Goal: Information Seeking & Learning: Learn about a topic

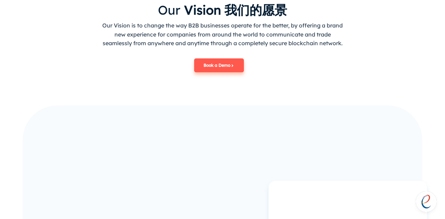
scroll to position [484, 0]
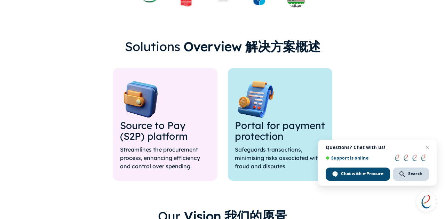
click at [372, 106] on div "Source to Pay (S2P) platform Streamlines the procurement process, enhancing eff…" at bounding box center [223, 124] width 404 height 113
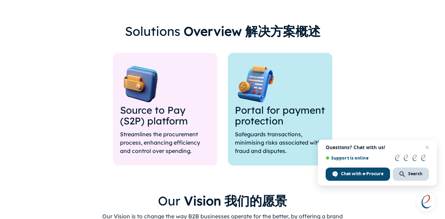
scroll to position [561, 0]
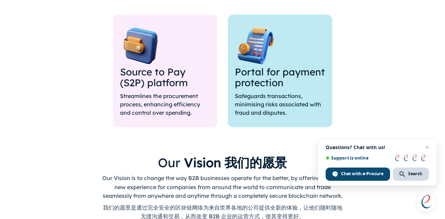
click at [282, 55] on div "Portal for payment protection Safeguards transactions, minimising risks associa…" at bounding box center [280, 71] width 104 height 113
click at [276, 50] on img at bounding box center [256, 46] width 42 height 42
click at [271, 97] on p "Safeguards transactions, minimising risks associated with fraud and disputes." at bounding box center [280, 104] width 90 height 25
click at [262, 113] on p "Safeguards transactions, minimising risks associated with fraud and disputes." at bounding box center [280, 104] width 90 height 25
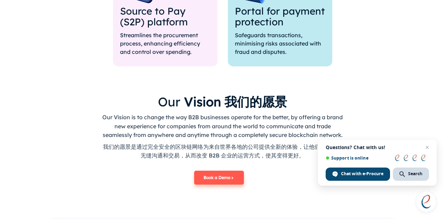
scroll to position [622, 0]
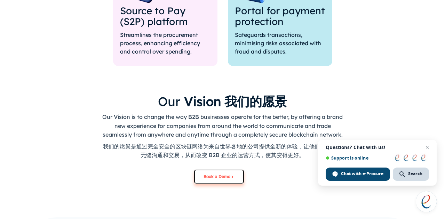
click at [218, 177] on button "Book a Demo" at bounding box center [219, 177] width 50 height 14
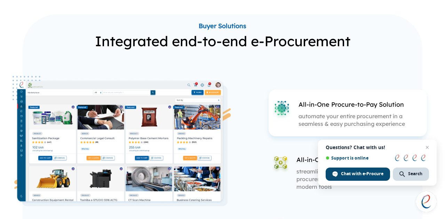
scroll to position [895, 0]
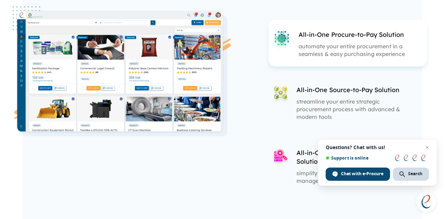
click at [288, 104] on div "All-in-One Source-to-Pay Solution streamline your entire strategic procurement …" at bounding box center [342, 102] width 147 height 54
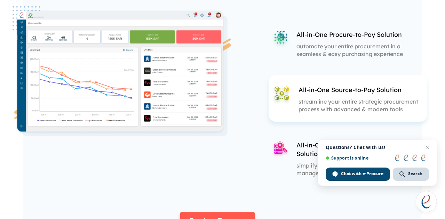
click at [279, 141] on img at bounding box center [280, 149] width 17 height 17
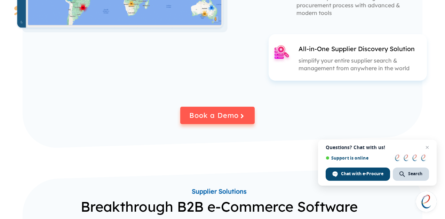
scroll to position [1011, 0]
